Goal: Find specific page/section: Find specific page/section

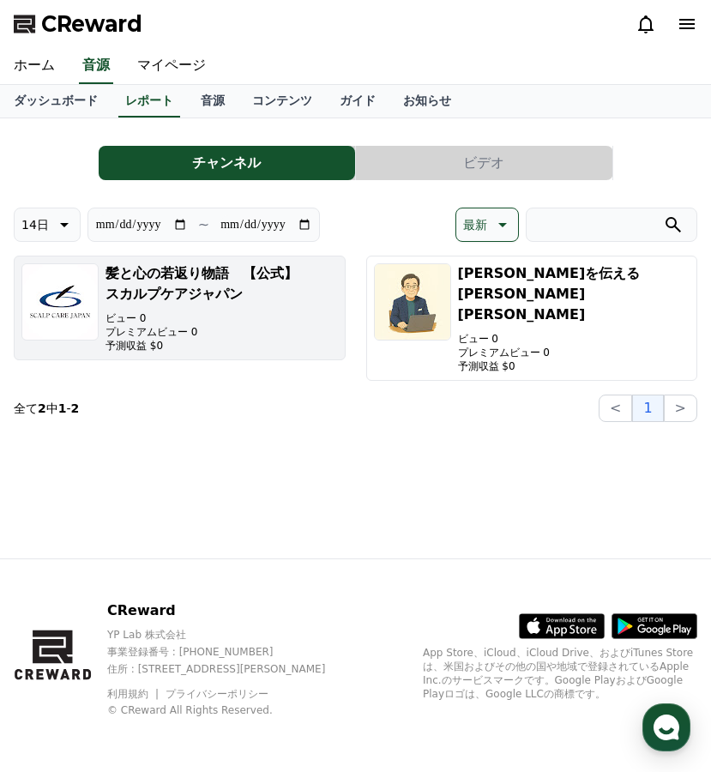
click at [220, 320] on p "ビュー 0" at bounding box center [221, 318] width 232 height 14
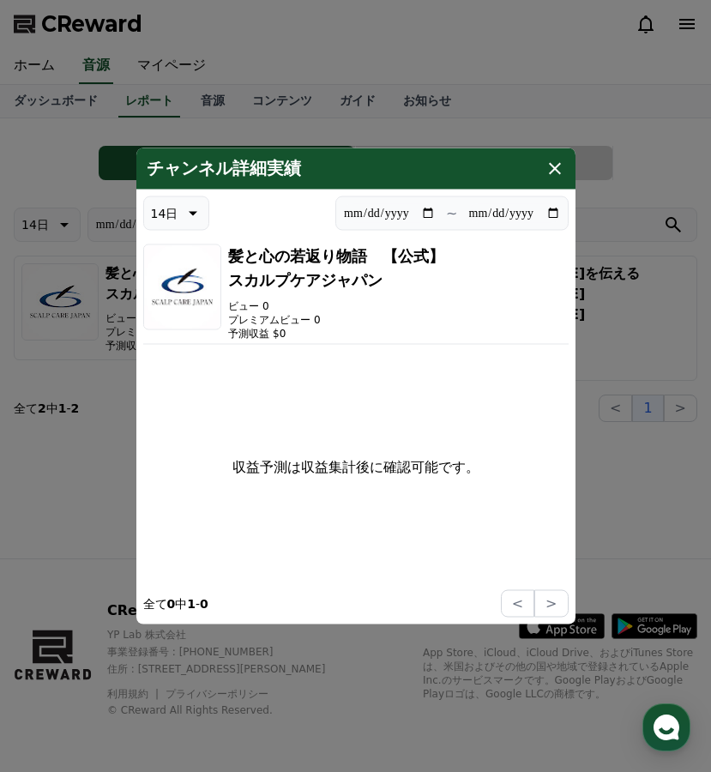
click at [547, 172] on icon "modal" at bounding box center [554, 169] width 21 height 21
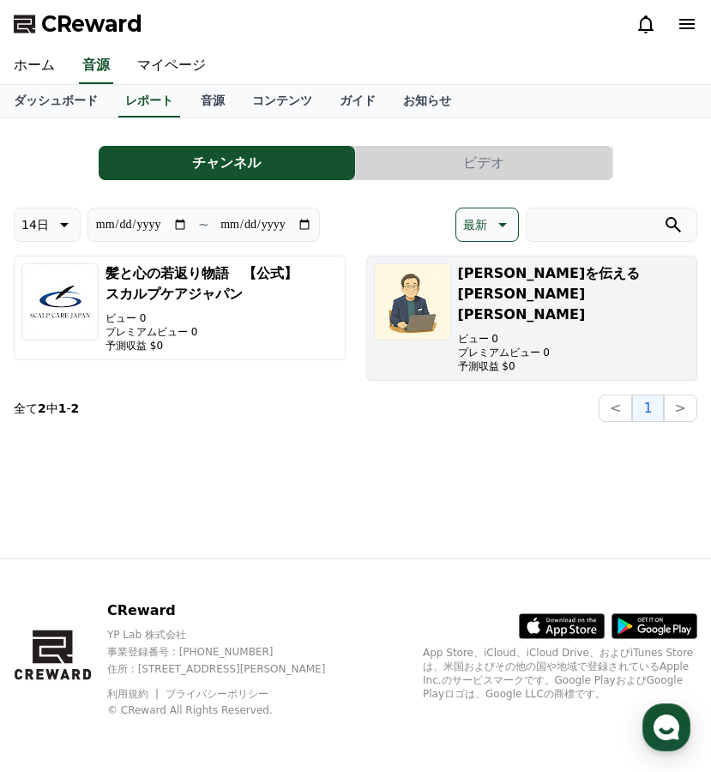
click at [389, 326] on img "button" at bounding box center [412, 301] width 77 height 77
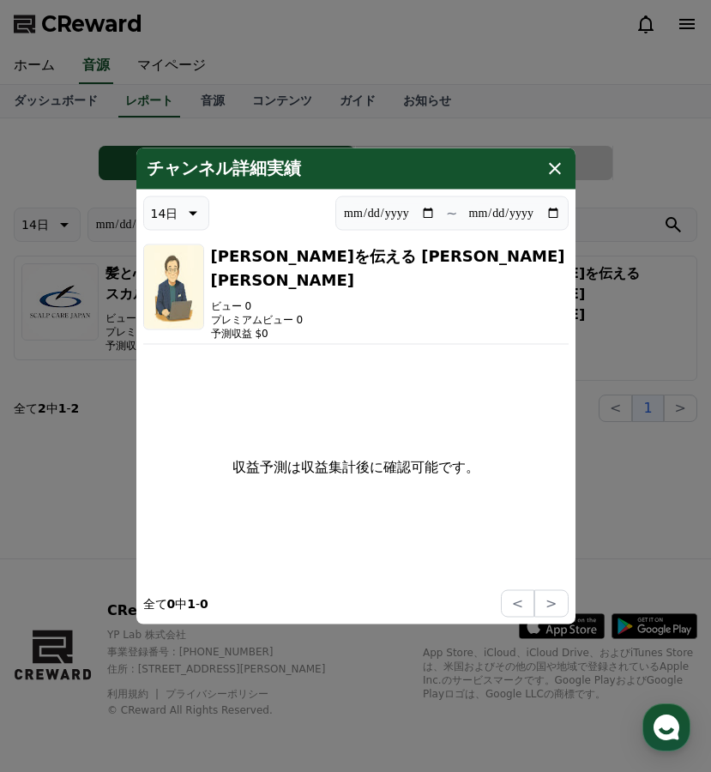
click at [553, 172] on icon "modal" at bounding box center [554, 169] width 21 height 21
